Goal: Find specific page/section: Find specific page/section

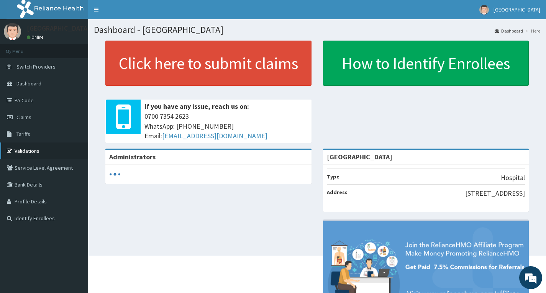
click at [31, 146] on link "Validations" at bounding box center [44, 151] width 88 height 17
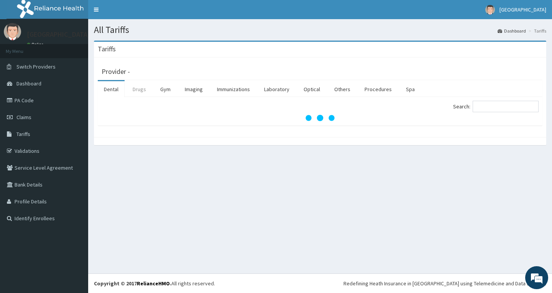
click at [138, 90] on link "Drugs" at bounding box center [139, 89] width 26 height 16
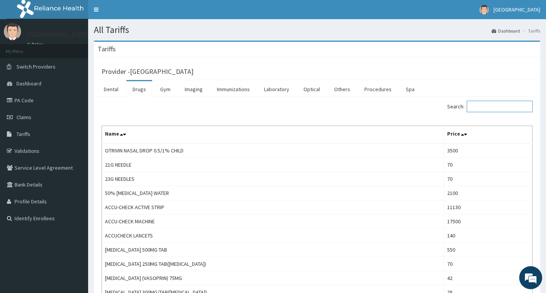
click at [505, 108] on input "Search:" at bounding box center [500, 106] width 66 height 11
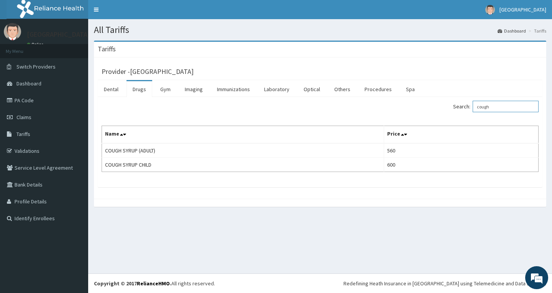
type input "cough"
